Goal: Task Accomplishment & Management: Manage account settings

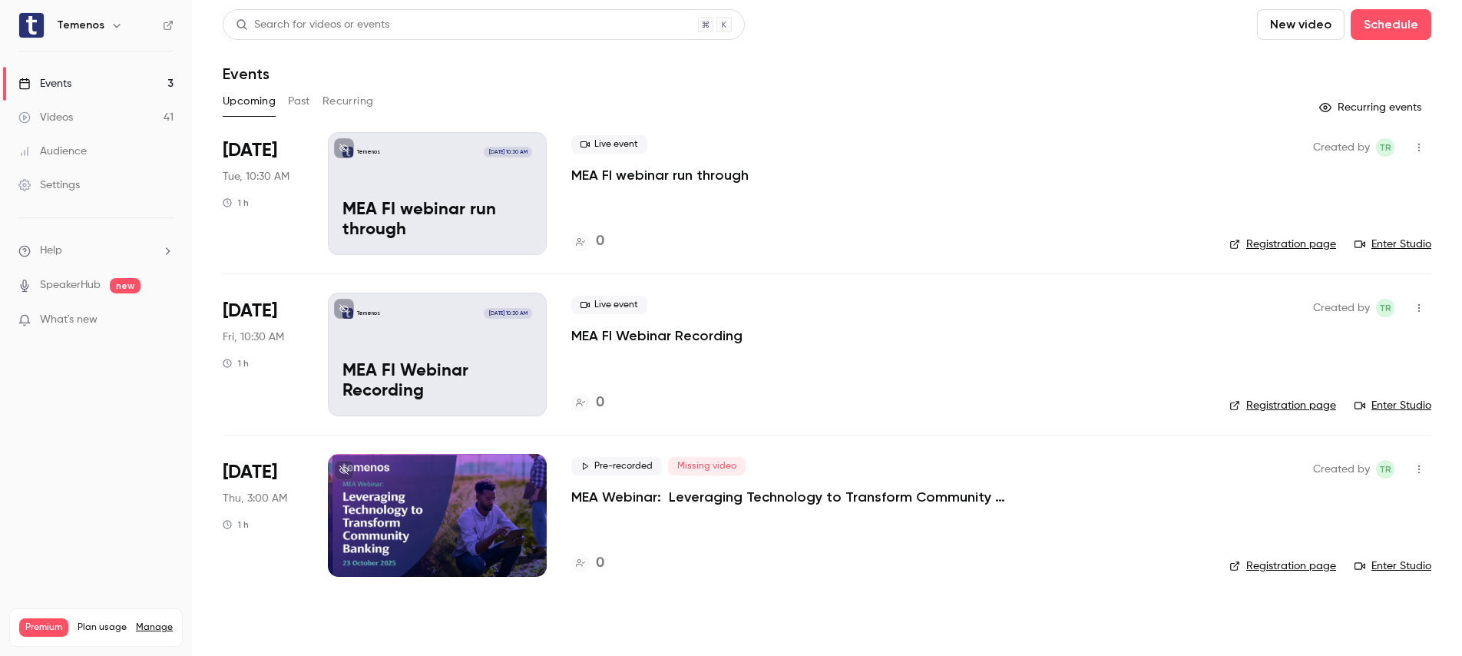
click at [75, 147] on div "Audience" at bounding box center [52, 151] width 68 height 15
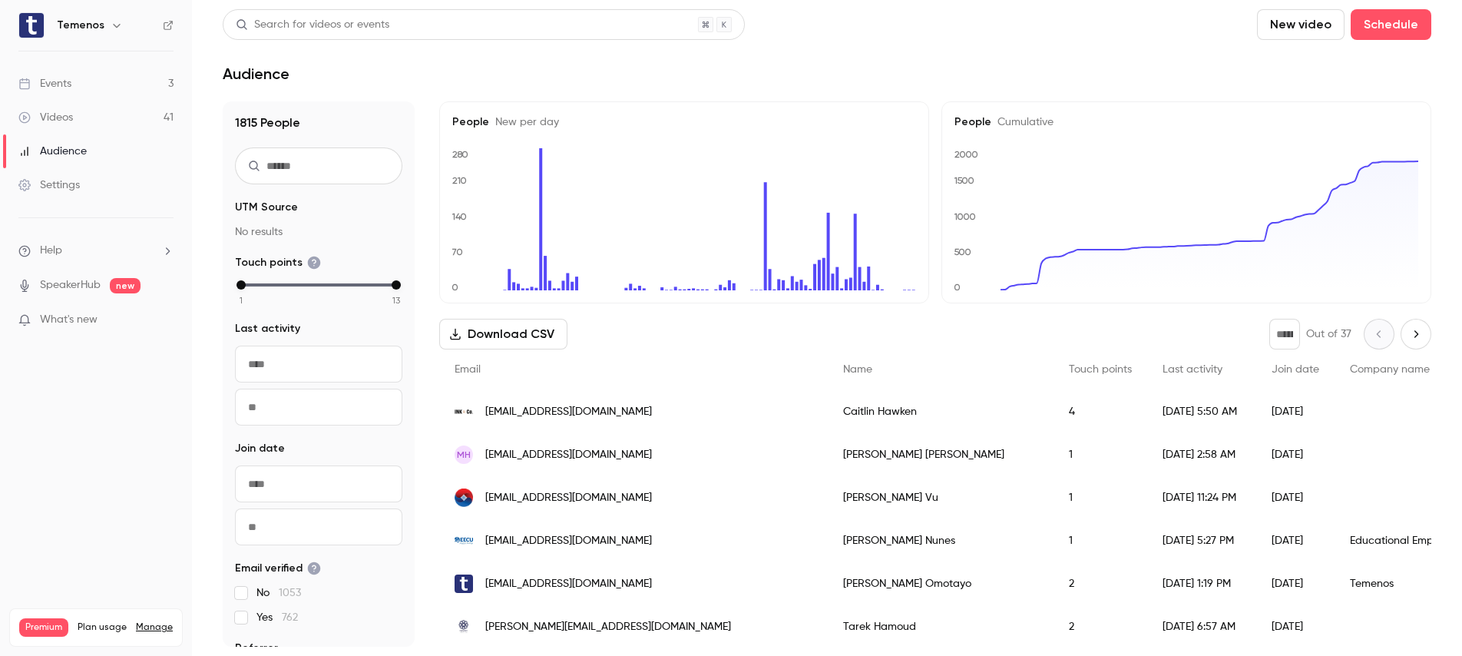
scroll to position [46, 0]
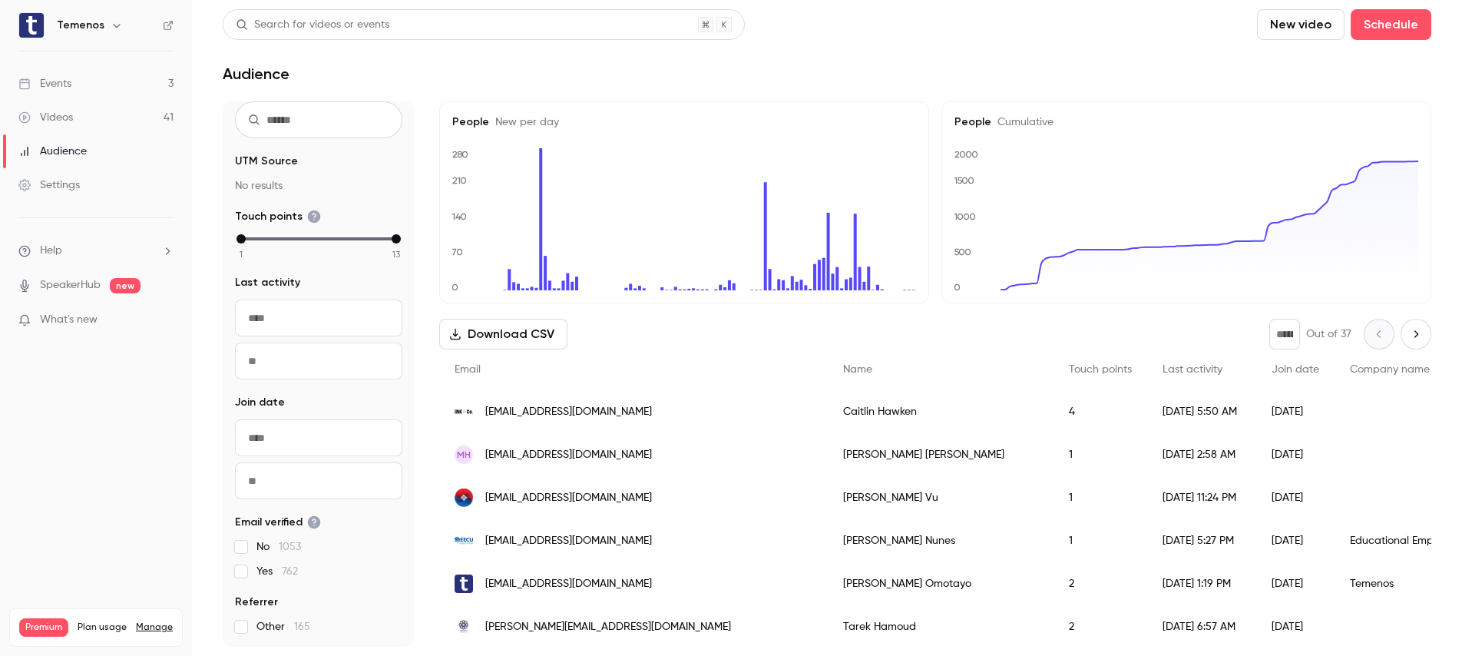
click at [318, 317] on input "text" at bounding box center [318, 318] width 167 height 37
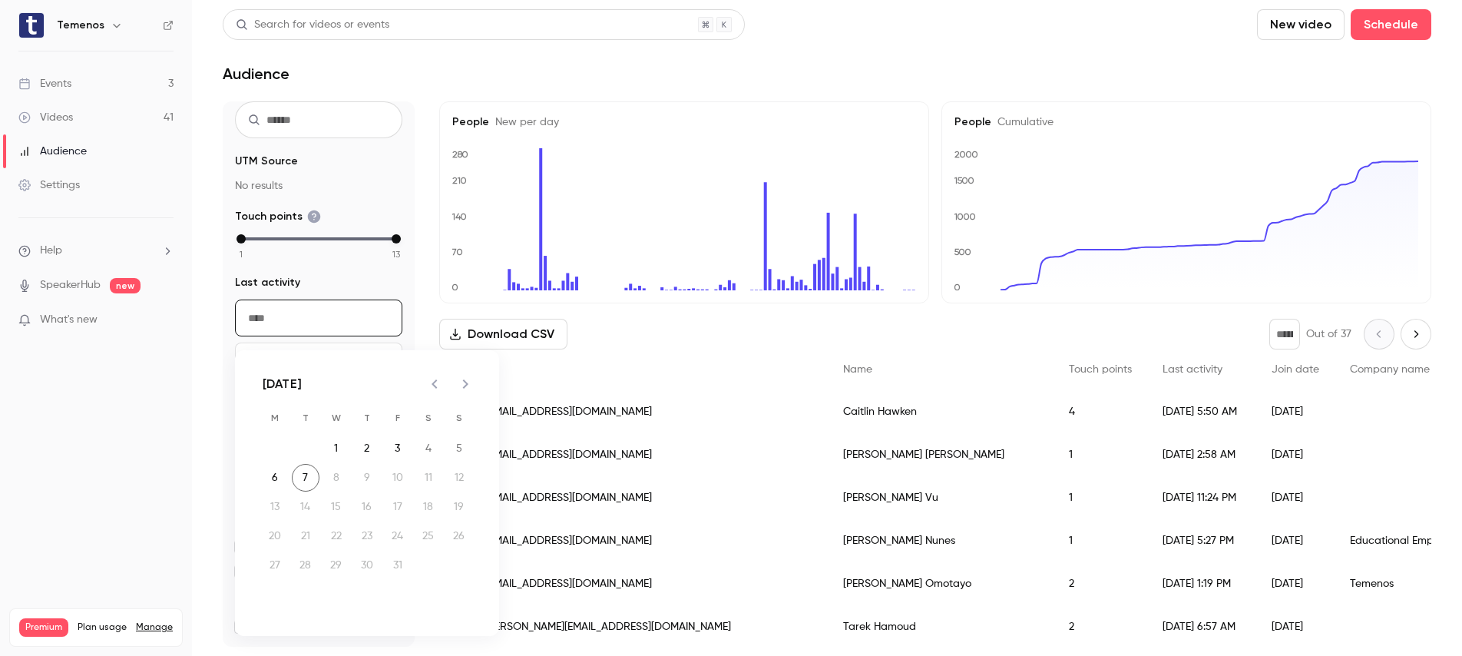
click at [430, 380] on icon "Previous month" at bounding box center [435, 384] width 18 height 18
click at [430, 380] on div at bounding box center [449, 384] width 61 height 31
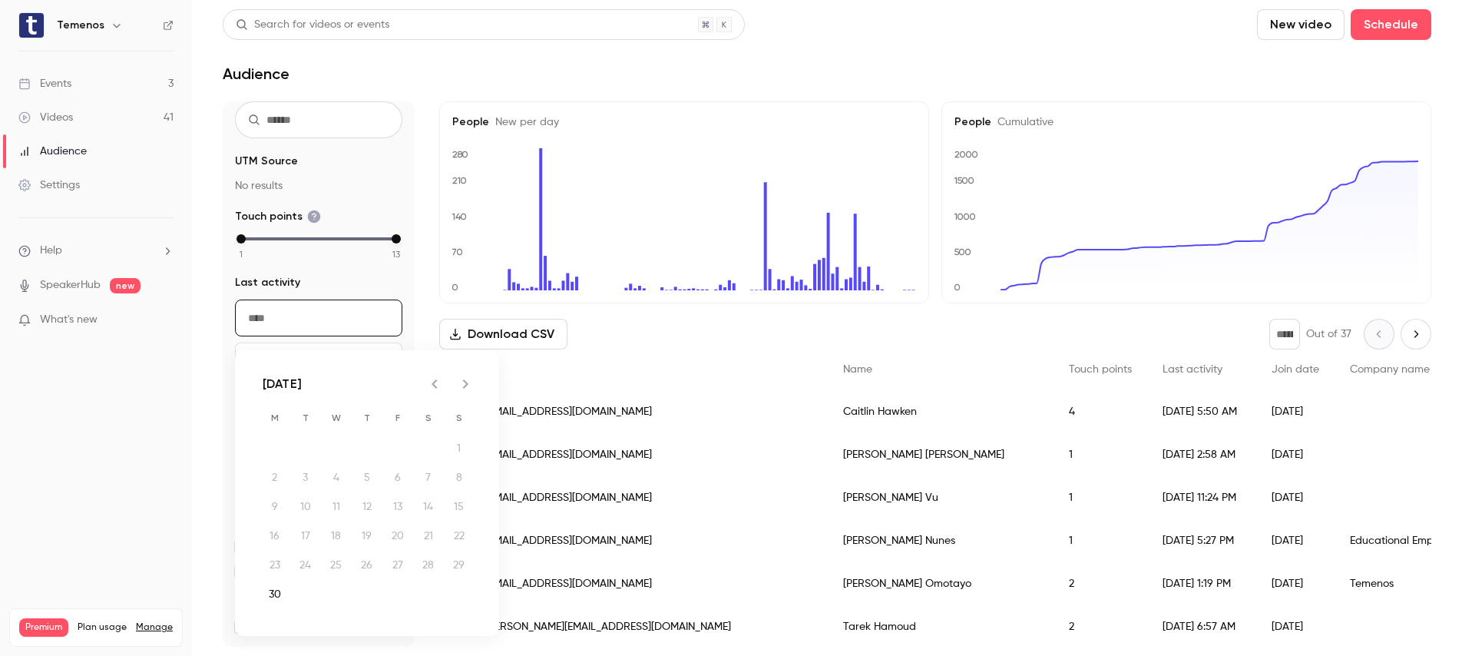
click at [430, 380] on div at bounding box center [449, 384] width 61 height 31
click at [276, 587] on button "30" at bounding box center [275, 595] width 28 height 28
type input "**********"
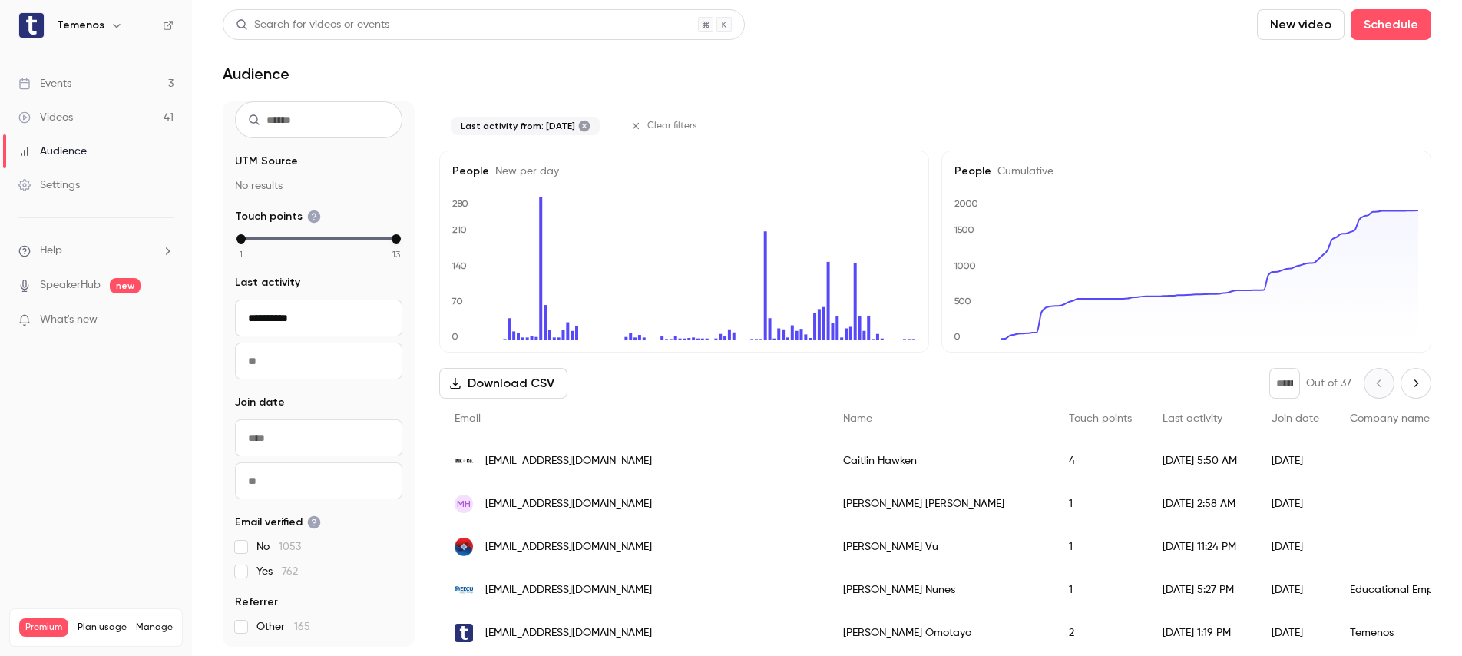
click at [350, 356] on input "text" at bounding box center [318, 361] width 167 height 37
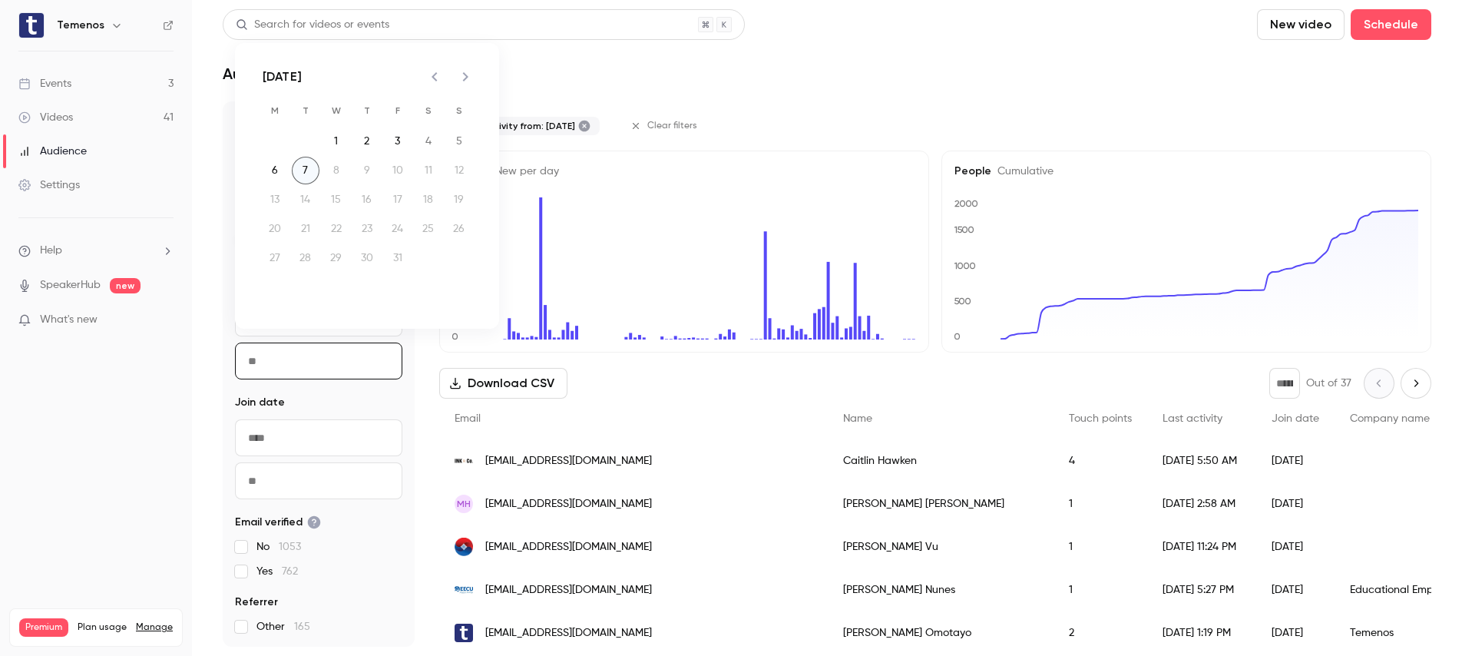
click at [300, 161] on button "7" at bounding box center [306, 171] width 28 height 28
type input "**********"
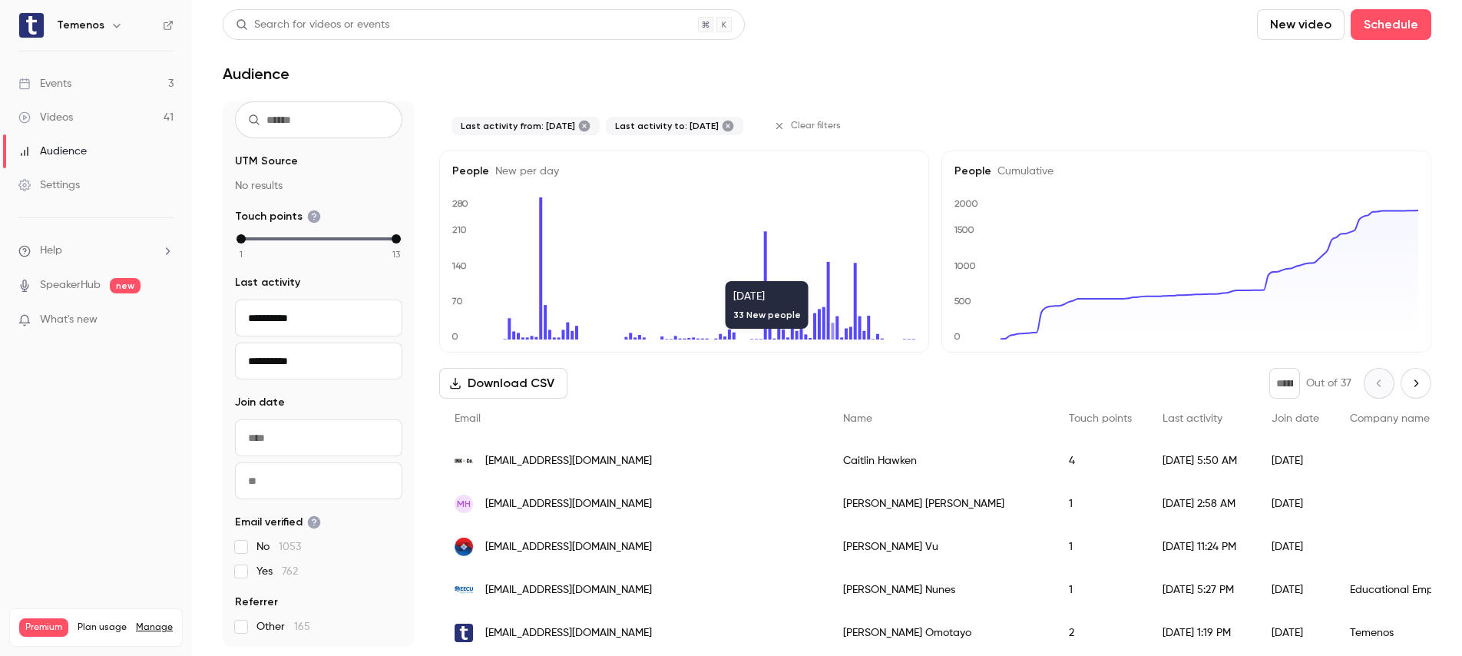
click at [104, 327] on p "What's new" at bounding box center [83, 320] width 131 height 16
click at [1197, 132] on div at bounding box center [731, 328] width 1462 height 656
